Goal: Navigation & Orientation: Find specific page/section

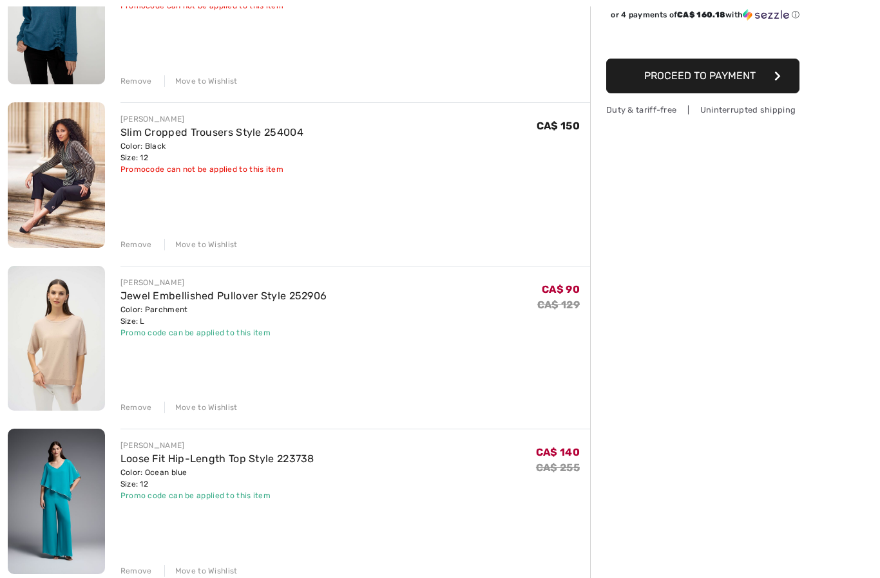
scroll to position [230, 0]
click at [260, 301] on link "Jewel Embellished Pullover Style 252906" at bounding box center [223, 296] width 207 height 12
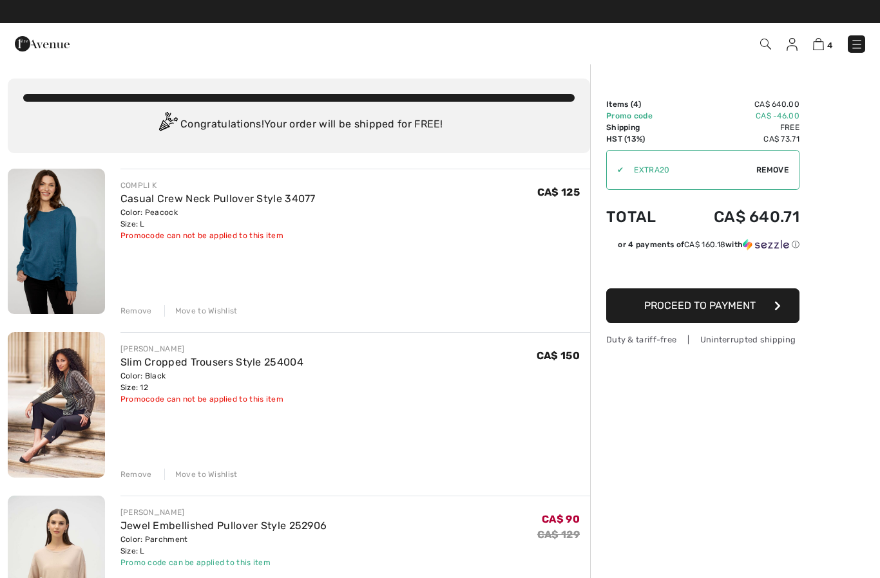
click at [794, 46] on img at bounding box center [791, 44] width 11 height 13
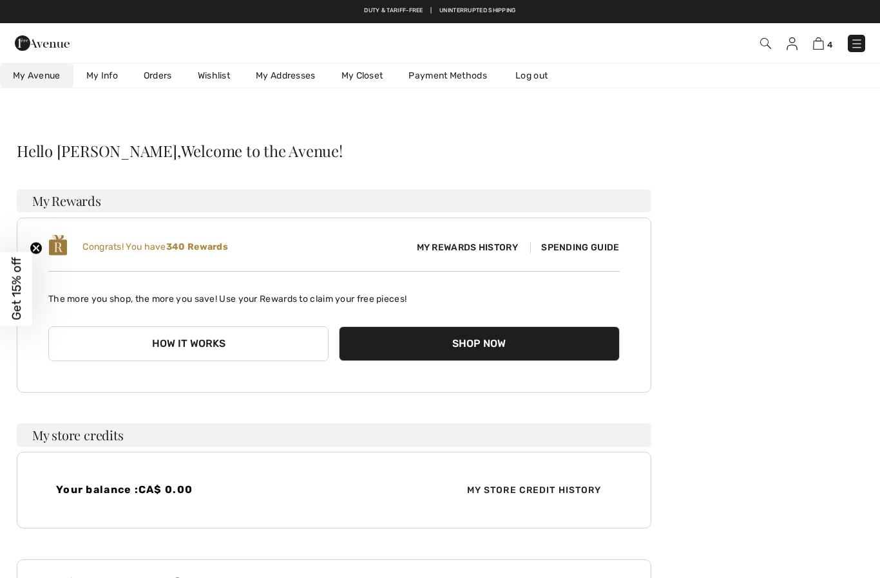
click at [225, 75] on link "Wishlist" at bounding box center [214, 76] width 58 height 24
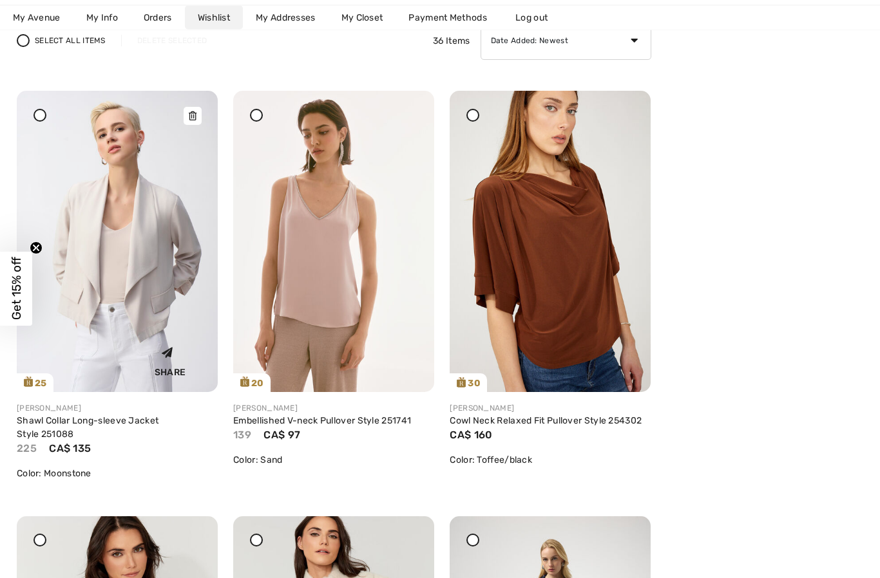
scroll to position [168, 0]
click at [117, 327] on img at bounding box center [117, 241] width 201 height 301
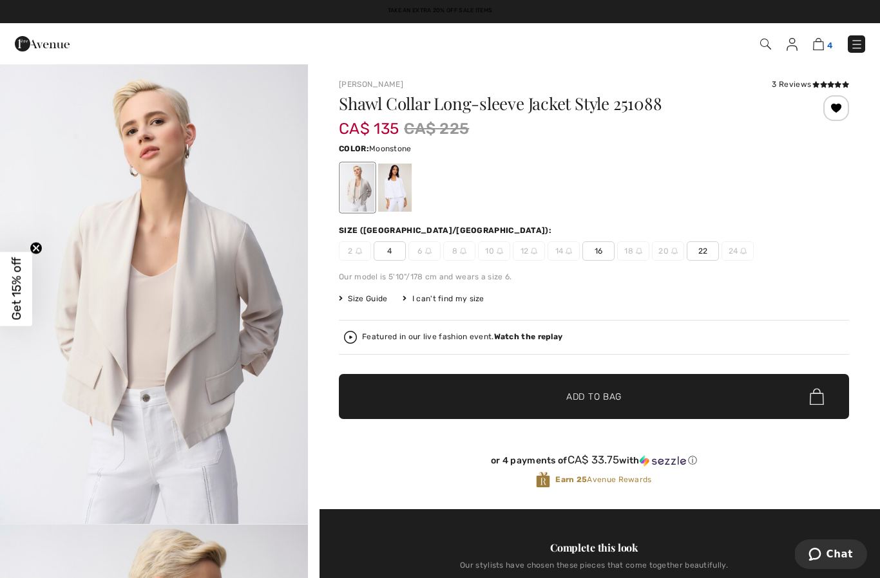
click at [822, 46] on img at bounding box center [818, 44] width 11 height 12
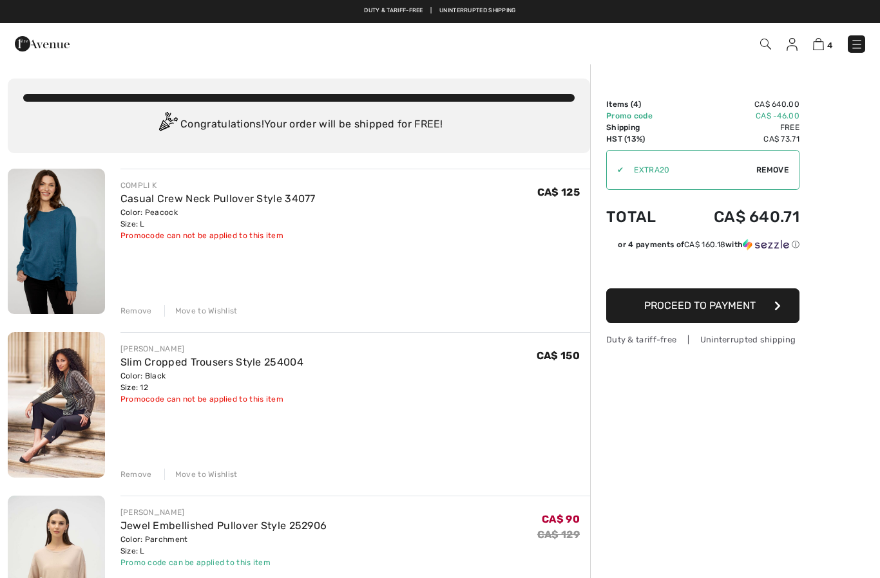
click at [796, 44] on img at bounding box center [791, 44] width 11 height 13
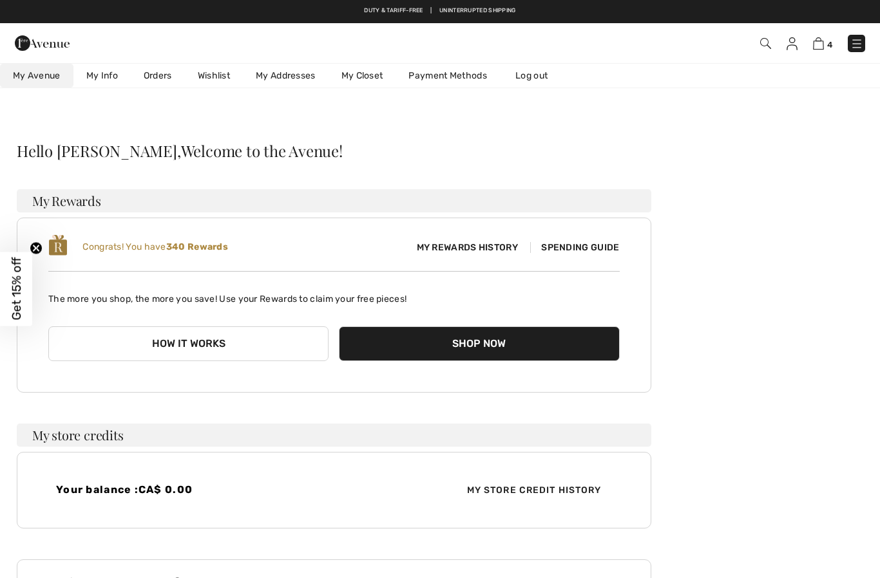
click at [221, 83] on link "Wishlist" at bounding box center [214, 76] width 58 height 24
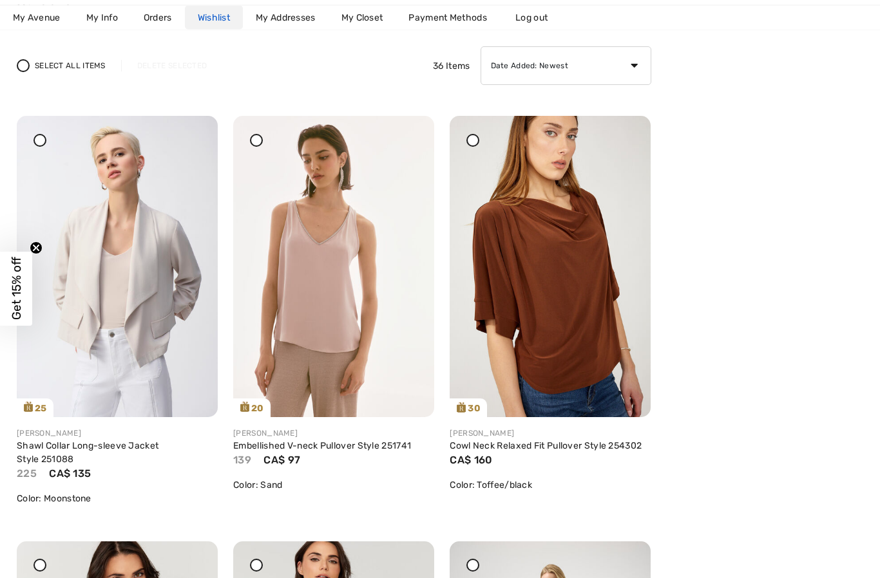
scroll to position [181, 0]
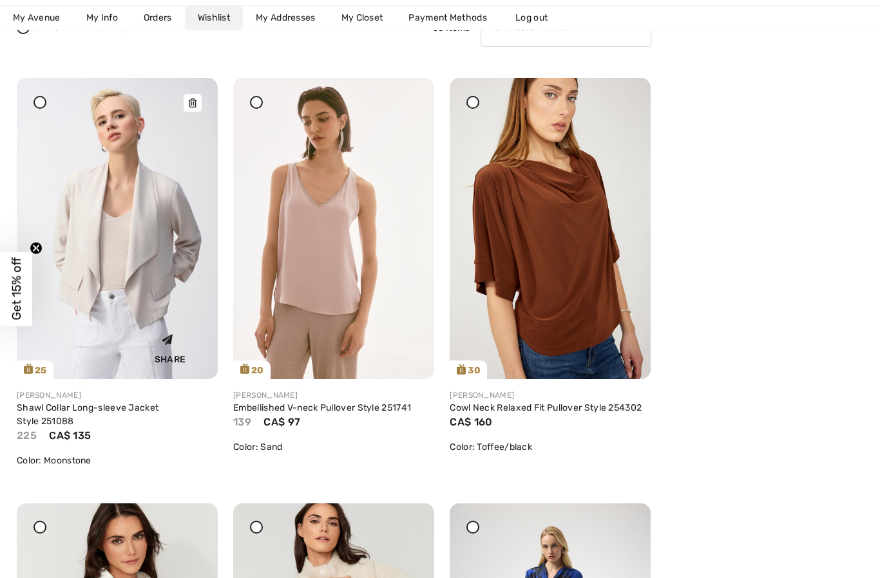
click at [156, 288] on img at bounding box center [117, 228] width 201 height 301
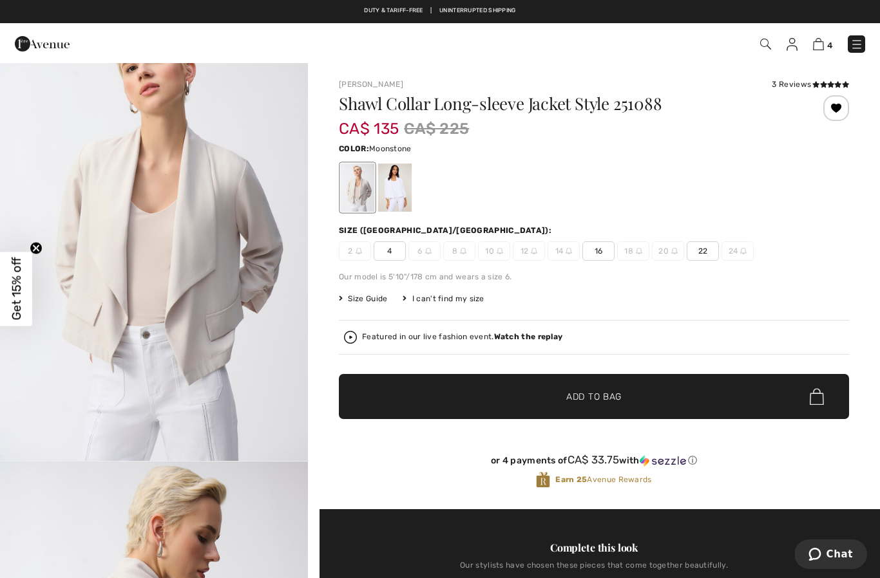
scroll to position [64, 0]
click at [401, 185] on div at bounding box center [394, 188] width 33 height 48
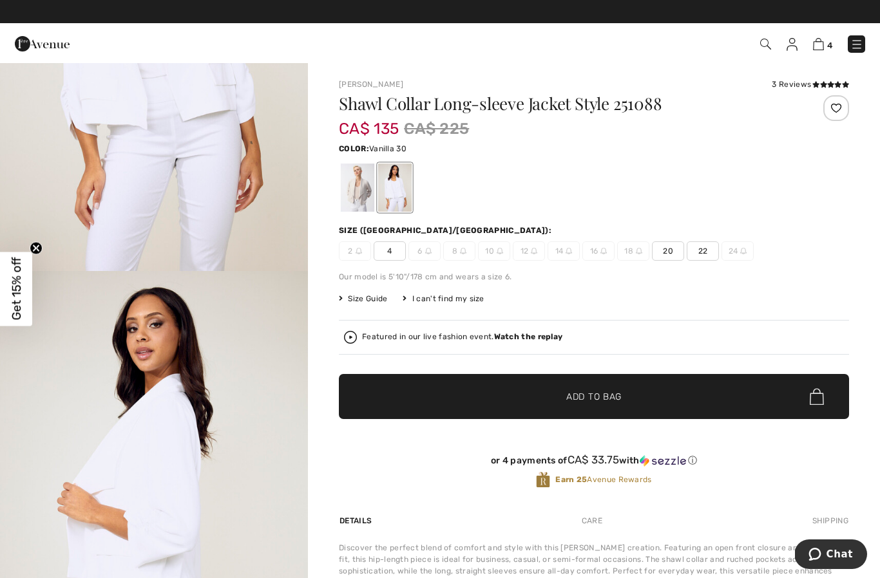
scroll to position [0, 0]
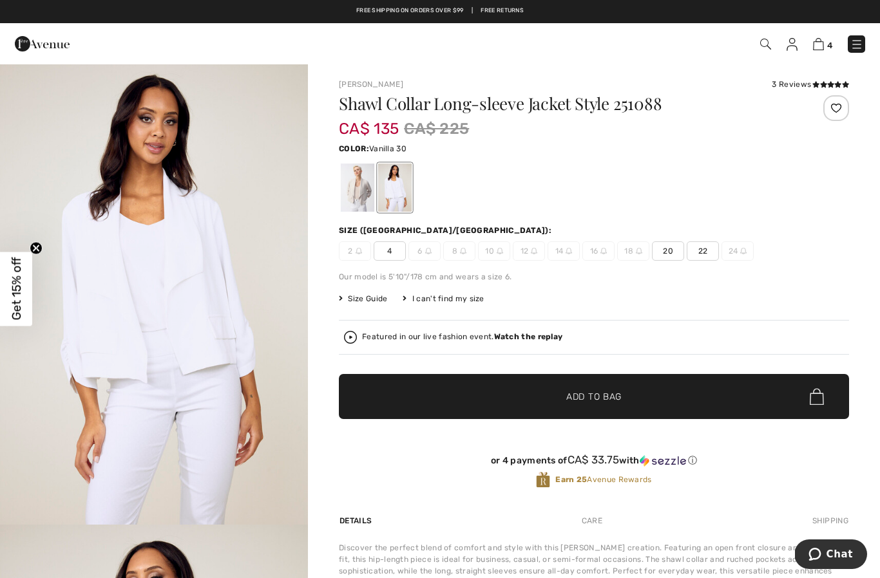
click at [362, 199] on div at bounding box center [357, 188] width 33 height 48
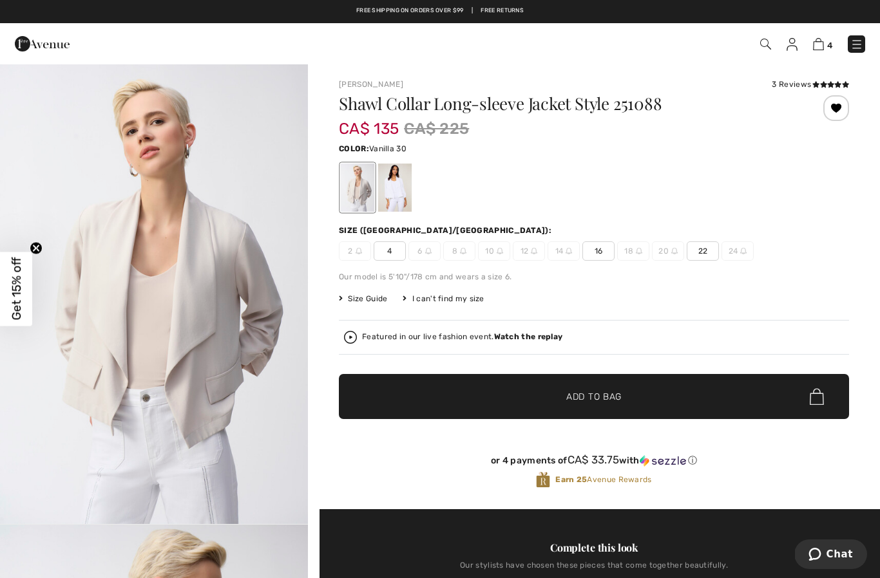
click at [395, 192] on div at bounding box center [394, 188] width 33 height 48
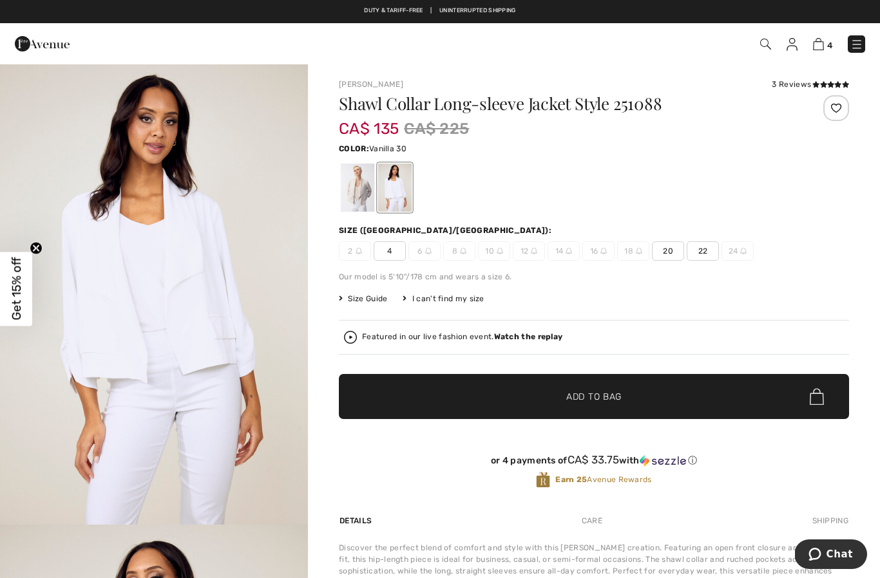
click at [363, 194] on div at bounding box center [357, 188] width 33 height 48
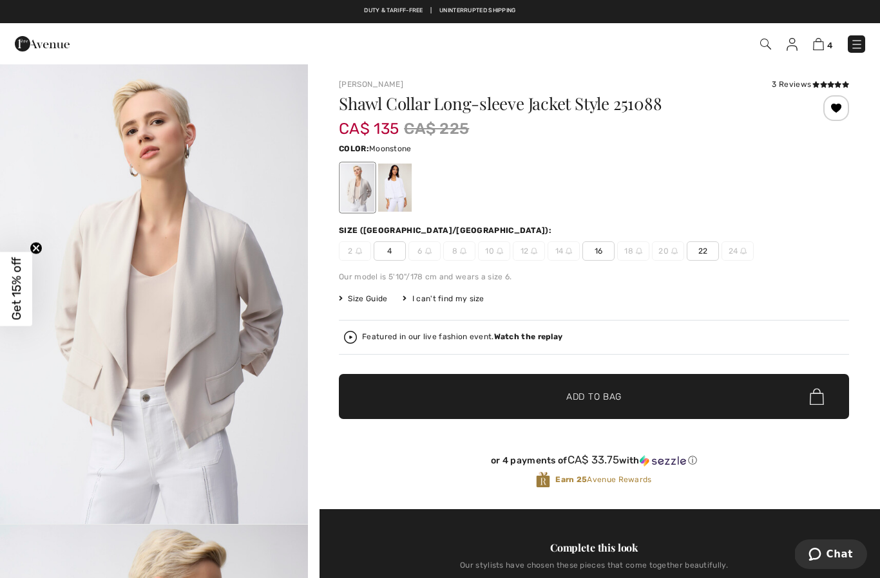
click at [845, 109] on div at bounding box center [836, 108] width 26 height 26
click at [794, 46] on img at bounding box center [791, 44] width 11 height 13
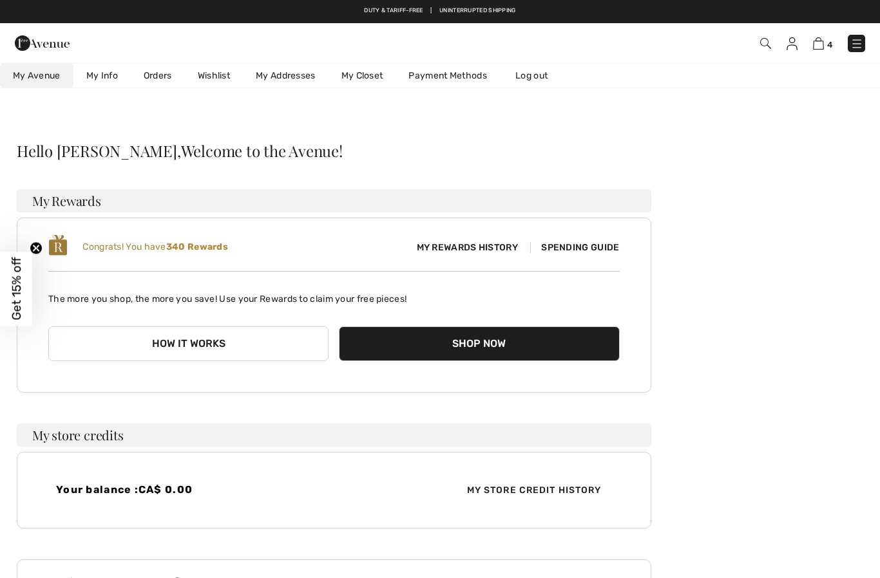
click at [225, 84] on link "Wishlist" at bounding box center [214, 76] width 58 height 24
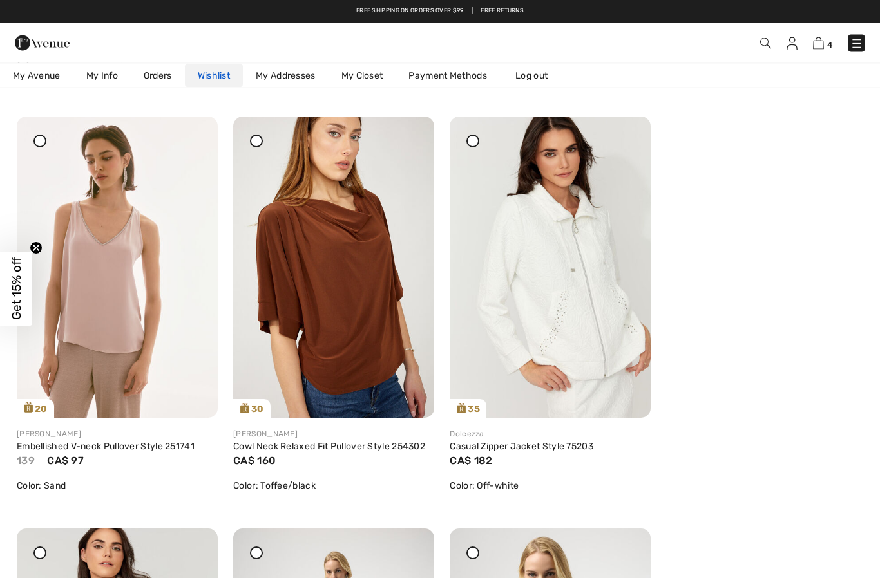
scroll to position [142, 0]
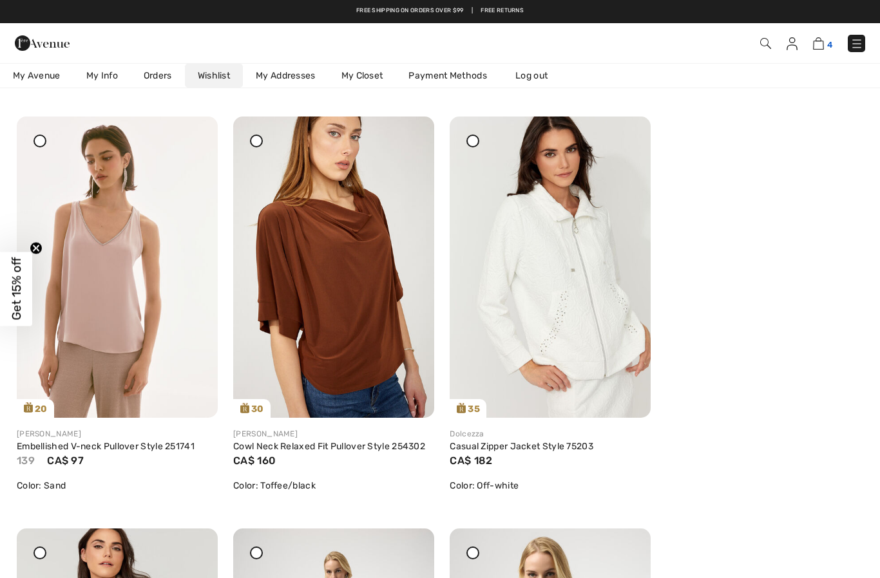
click at [822, 44] on img at bounding box center [818, 43] width 11 height 12
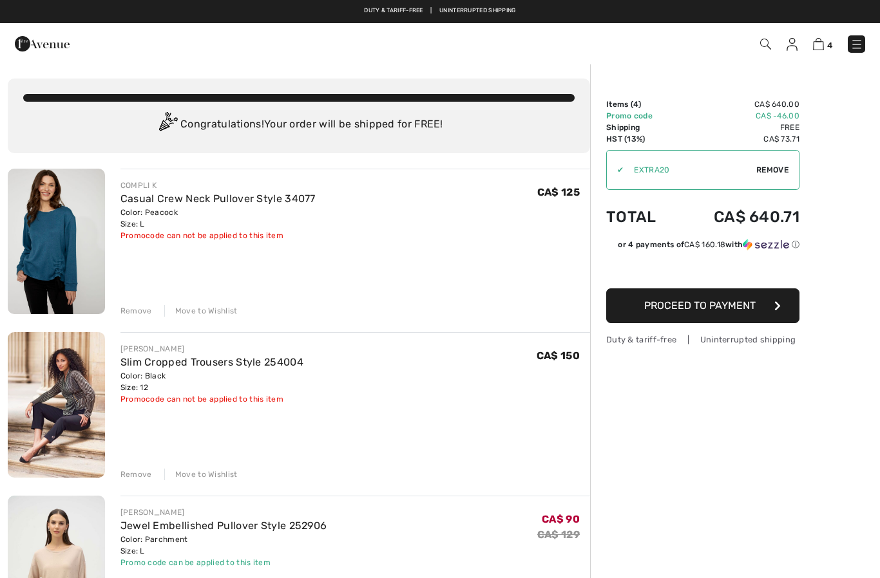
click at [796, 41] on img at bounding box center [791, 44] width 11 height 13
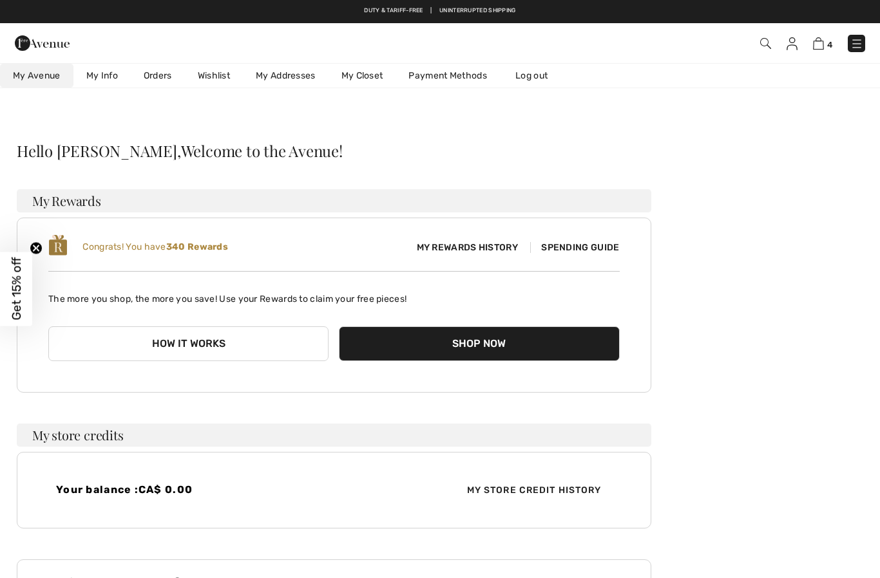
click at [231, 84] on link "Wishlist" at bounding box center [214, 76] width 58 height 24
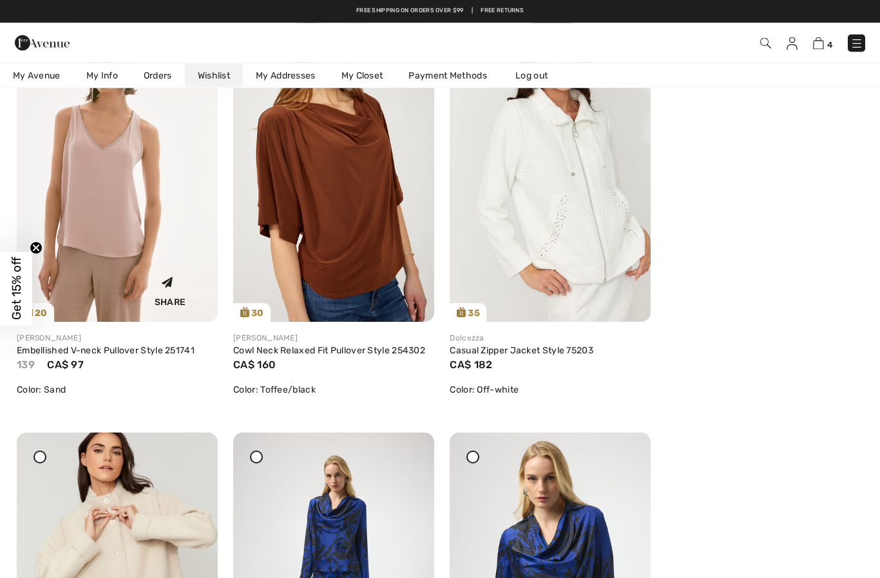
scroll to position [238, 0]
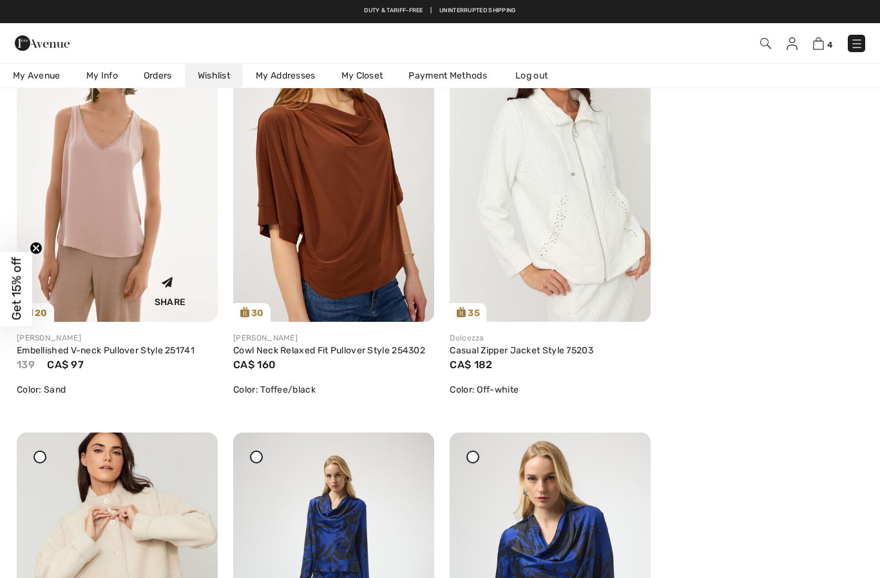
click at [113, 211] on img at bounding box center [117, 171] width 201 height 301
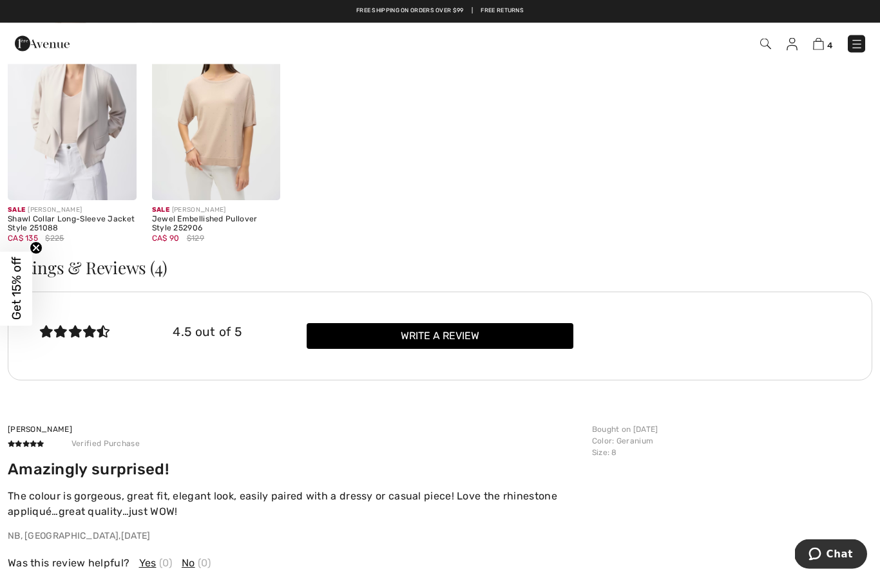
scroll to position [1824, 0]
